Goal: Find specific page/section: Find specific page/section

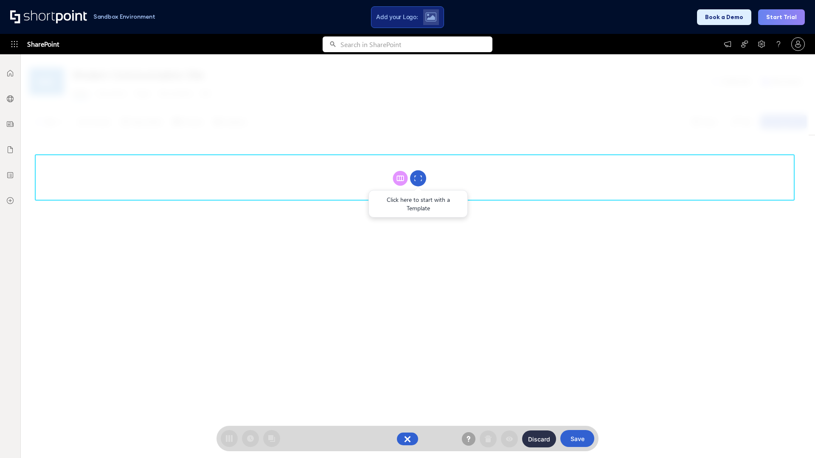
click at [418, 178] on circle at bounding box center [418, 179] width 16 height 16
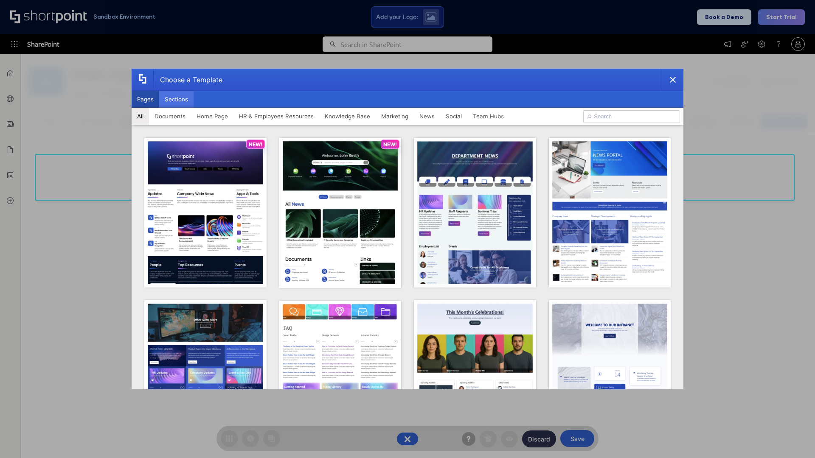
click at [176, 99] on button "Sections" at bounding box center [176, 99] width 34 height 17
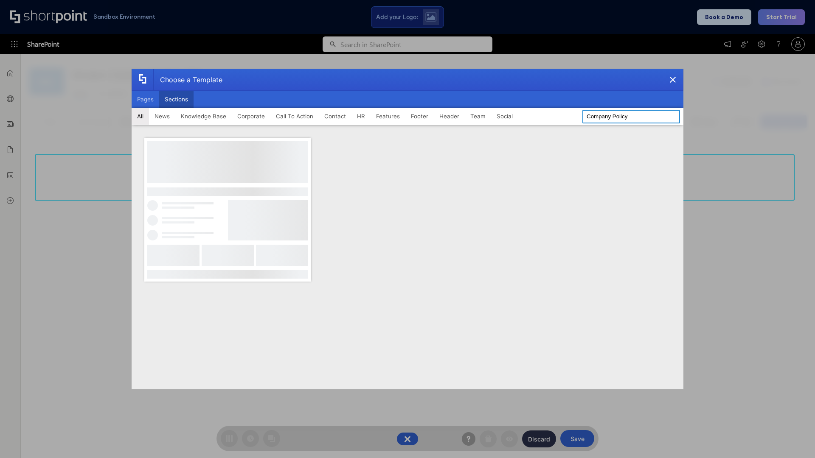
type input "Company Policy"
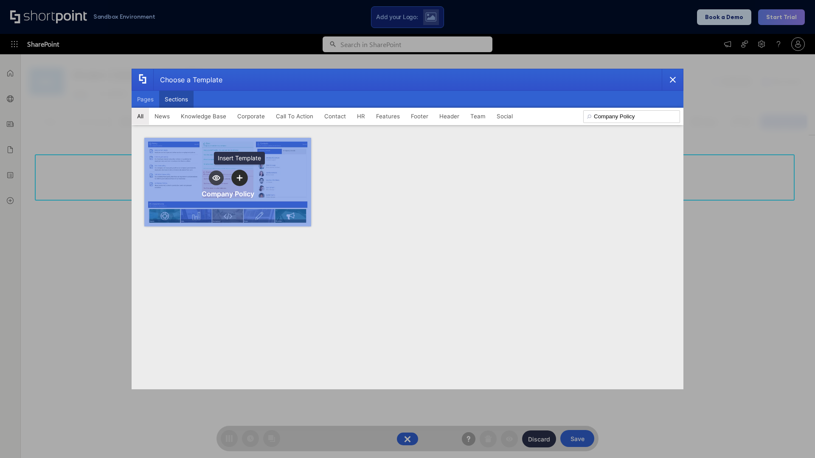
click at [239, 178] on icon "template selector" at bounding box center [239, 178] width 6 height 6
